Goal: Transaction & Acquisition: Purchase product/service

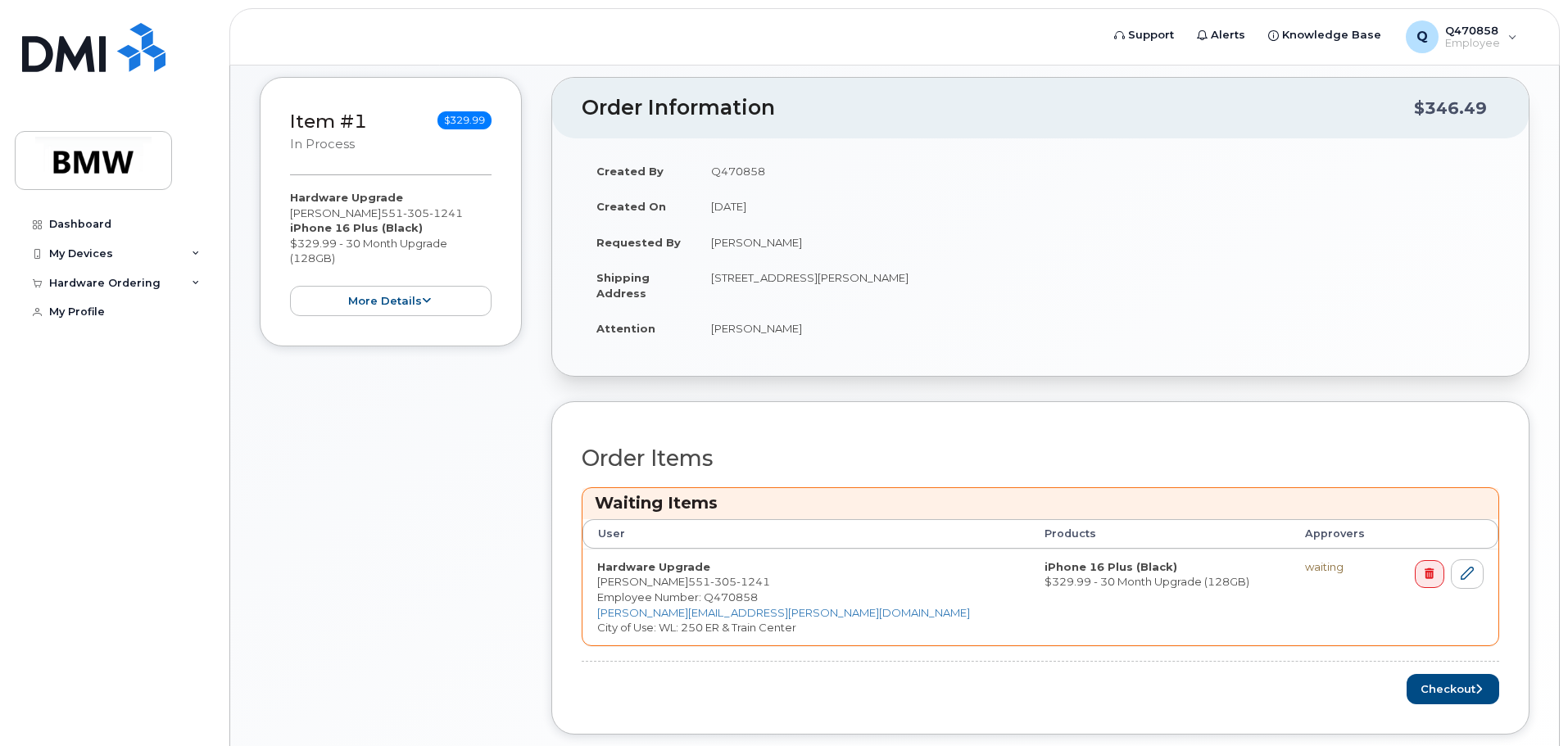
scroll to position [220, 0]
click at [1432, 685] on button "Checkout" at bounding box center [1453, 689] width 93 height 30
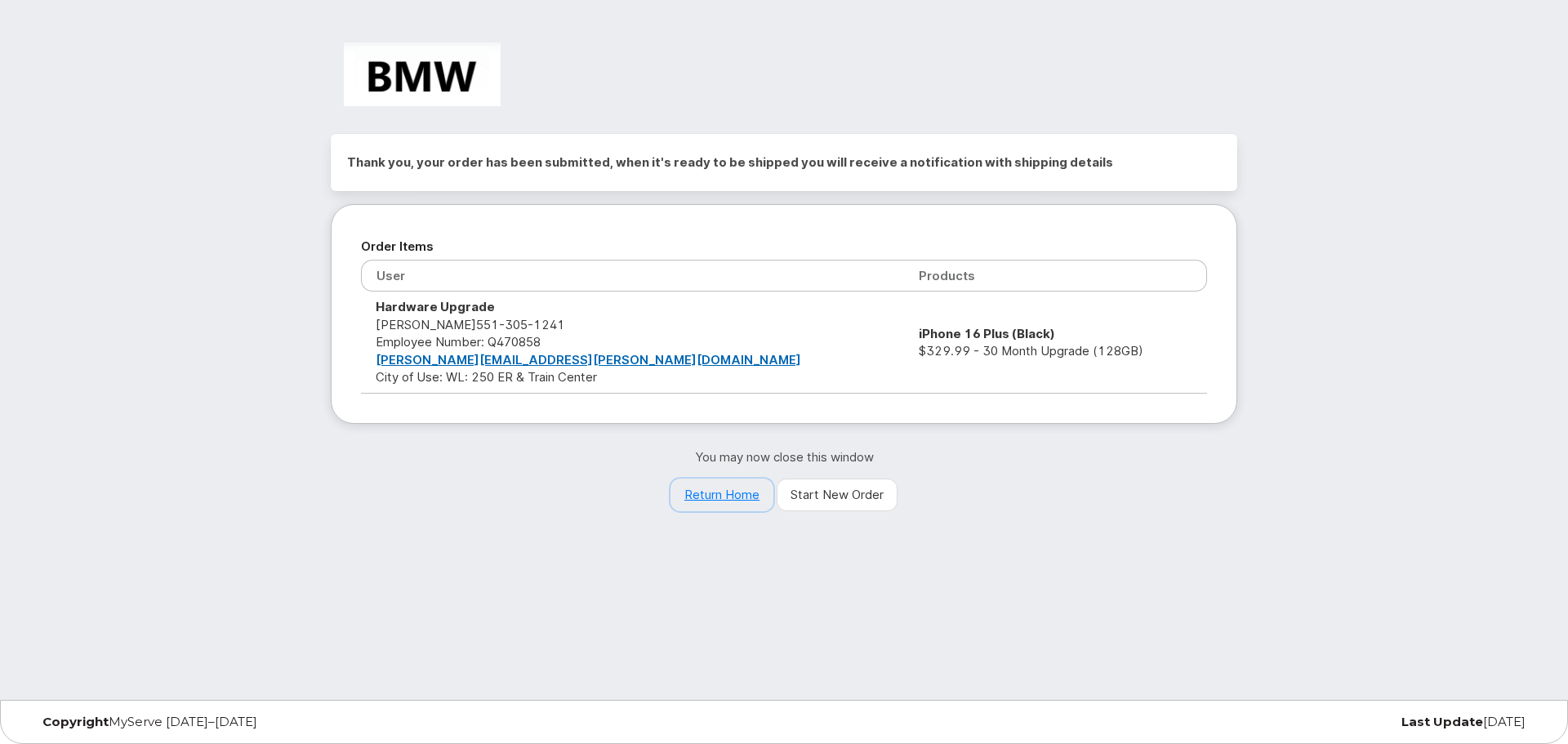
click at [701, 503] on link "Return Home" at bounding box center [722, 495] width 103 height 33
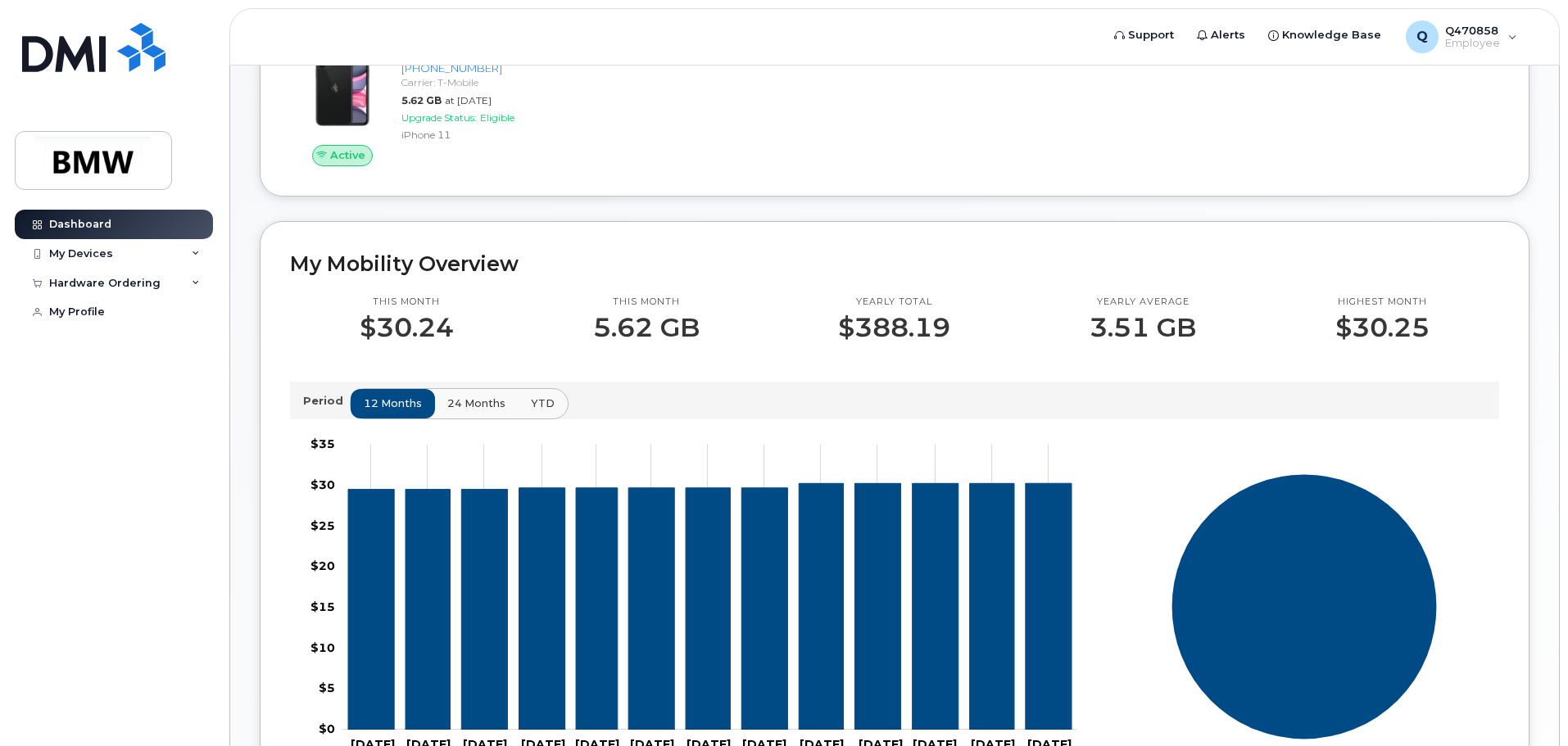
scroll to position [275, 0]
click at [192, 280] on icon at bounding box center [195, 283] width 8 height 8
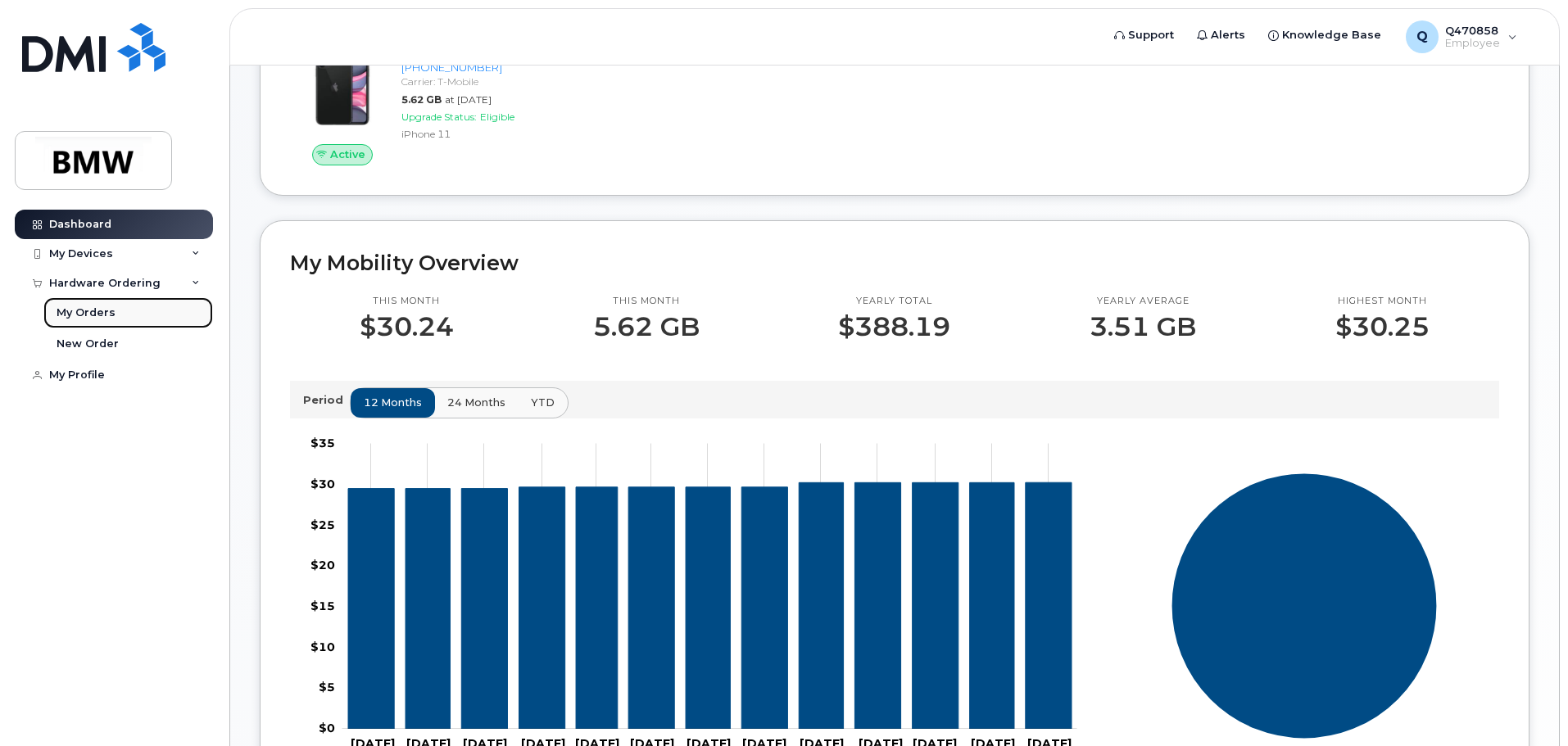
click at [93, 309] on div "My Orders" at bounding box center [85, 312] width 59 height 15
